Goal: Information Seeking & Learning: Check status

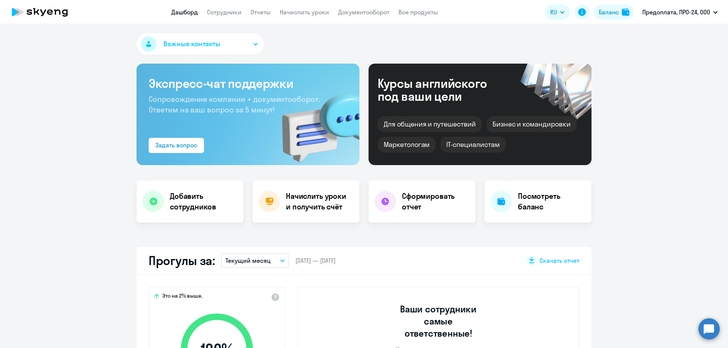
select select "30"
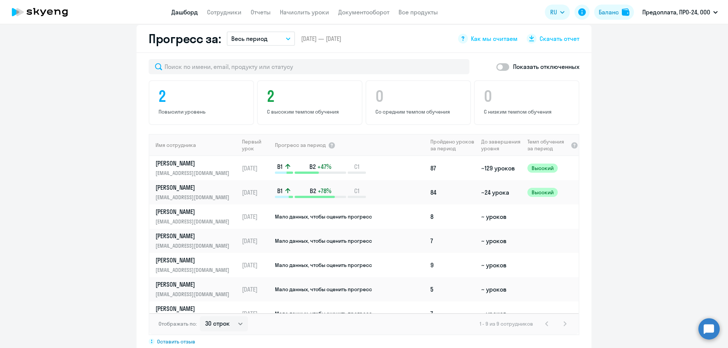
scroll to position [493, 0]
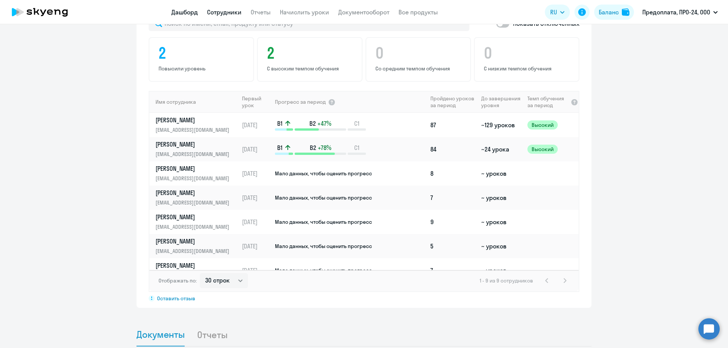
click at [225, 15] on link "Сотрудники" at bounding box center [224, 12] width 35 height 8
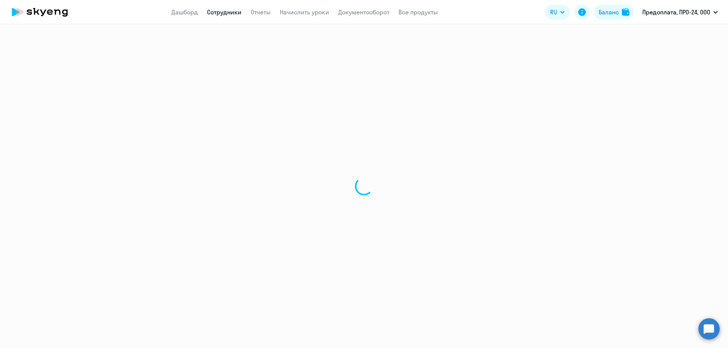
select select "30"
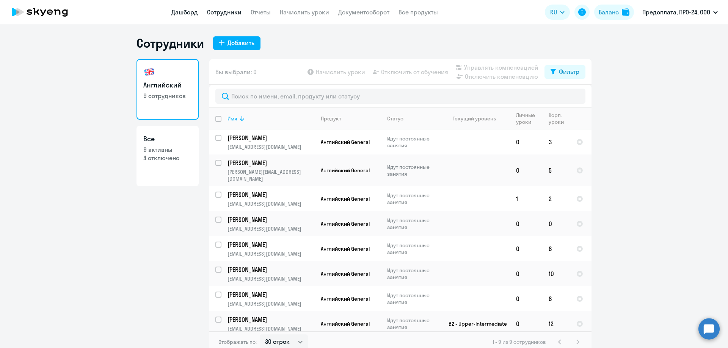
click at [184, 11] on link "Дашборд" at bounding box center [184, 12] width 27 height 8
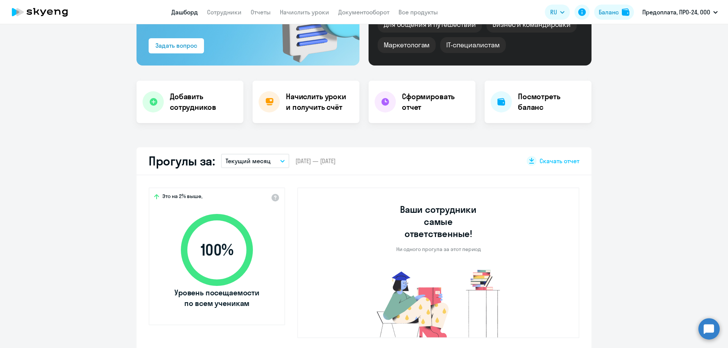
scroll to position [114, 0]
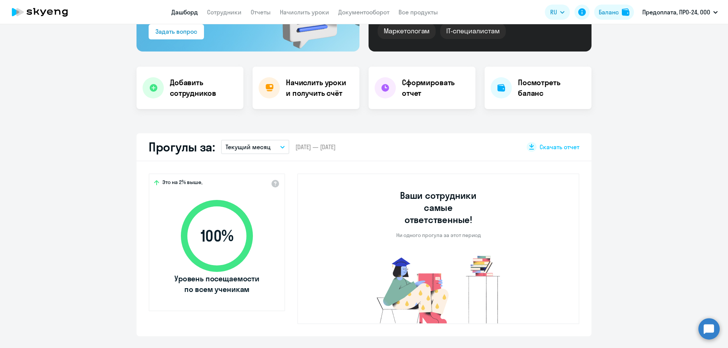
select select "30"
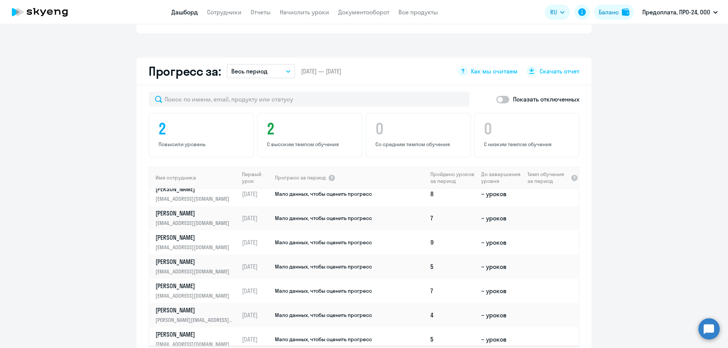
scroll to position [61, 0]
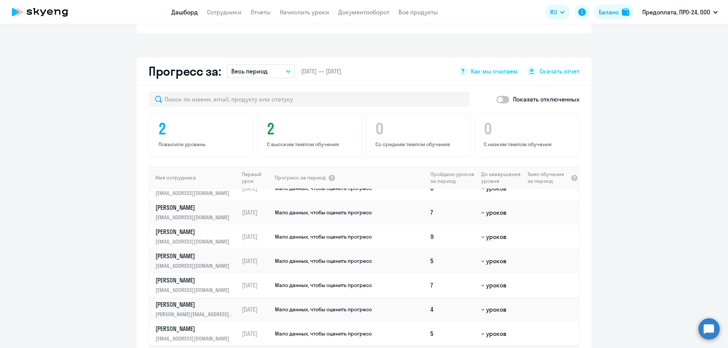
click at [308, 280] on td "Мало данных, чтобы оценить прогресс" at bounding box center [350, 285] width 153 height 24
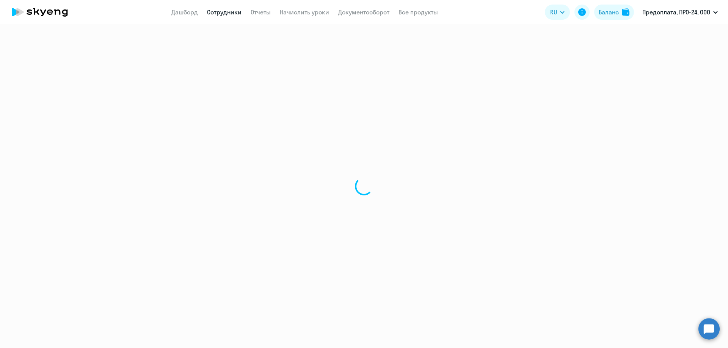
select select "english"
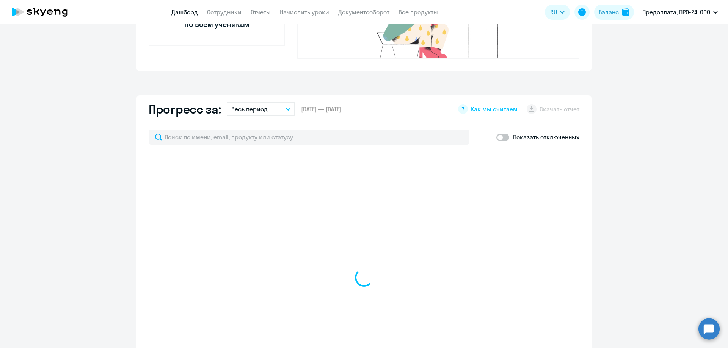
select select "30"
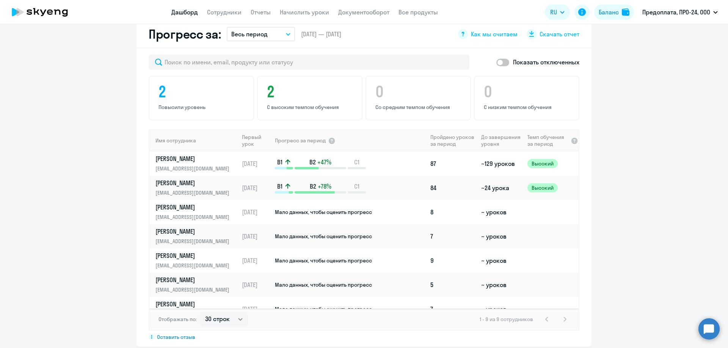
scroll to position [455, 0]
click at [224, 164] on p "[EMAIL_ADDRESS][DOMAIN_NAME]" at bounding box center [194, 168] width 78 height 8
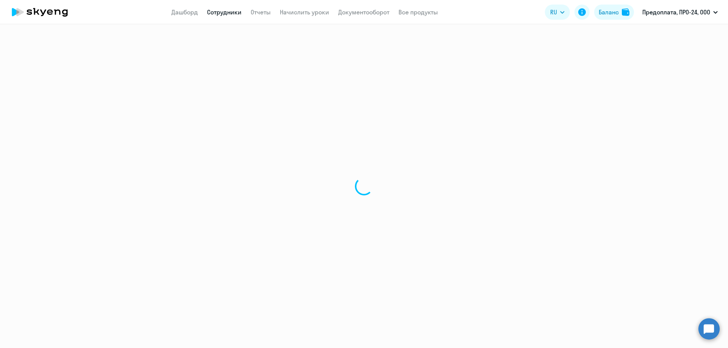
select select "english"
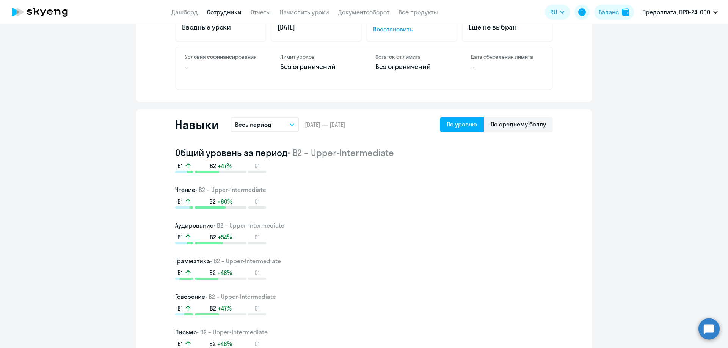
scroll to position [265, 0]
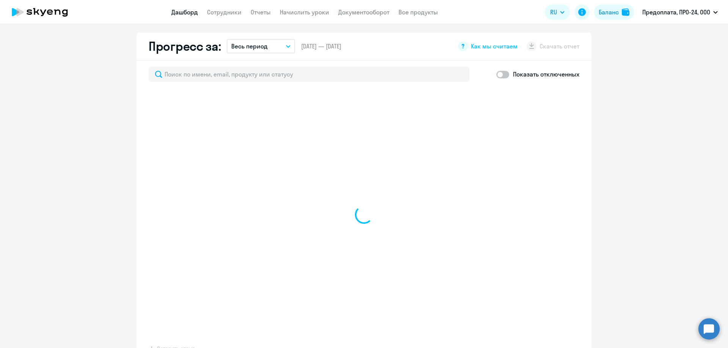
scroll to position [455, 0]
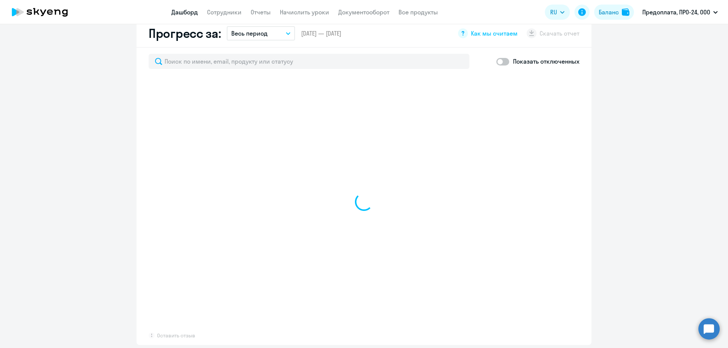
select select "30"
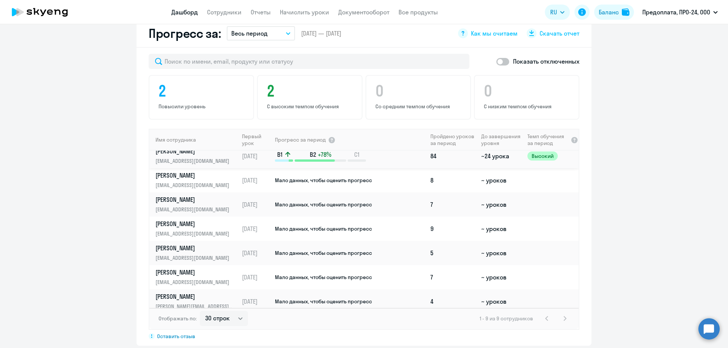
scroll to position [0, 0]
